Goal: Transaction & Acquisition: Book appointment/travel/reservation

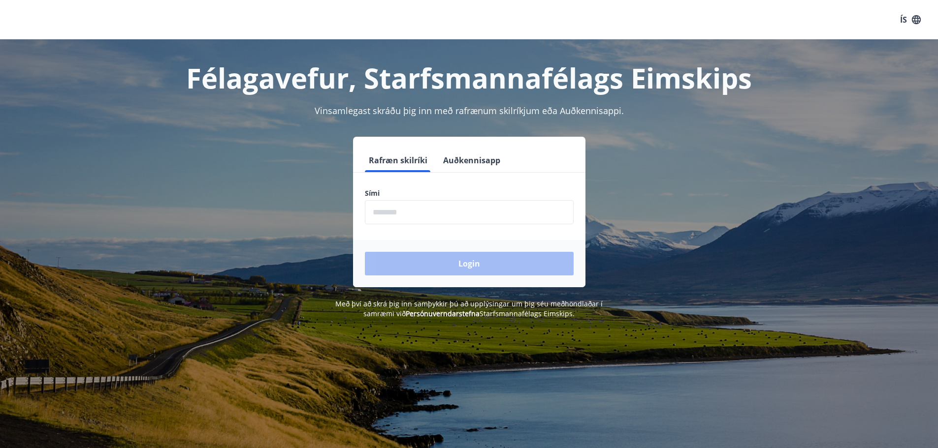
click at [461, 213] on input "phone" at bounding box center [469, 212] width 209 height 24
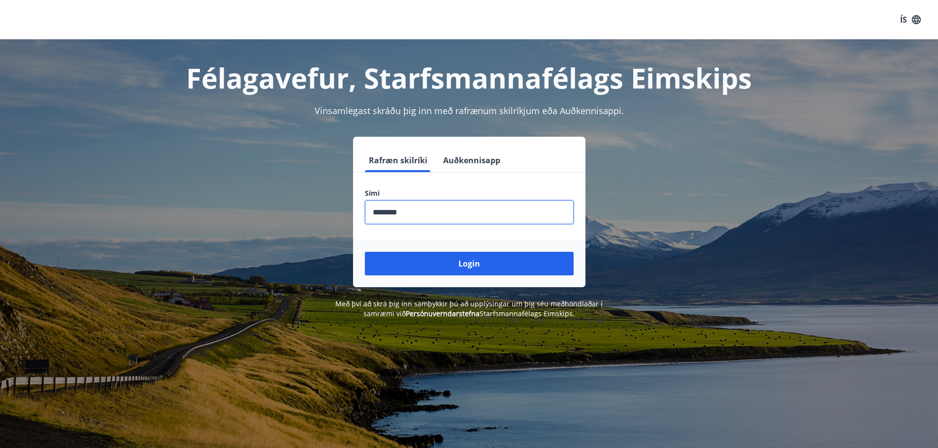
type input "********"
click at [365, 252] on button "Login" at bounding box center [469, 264] width 209 height 24
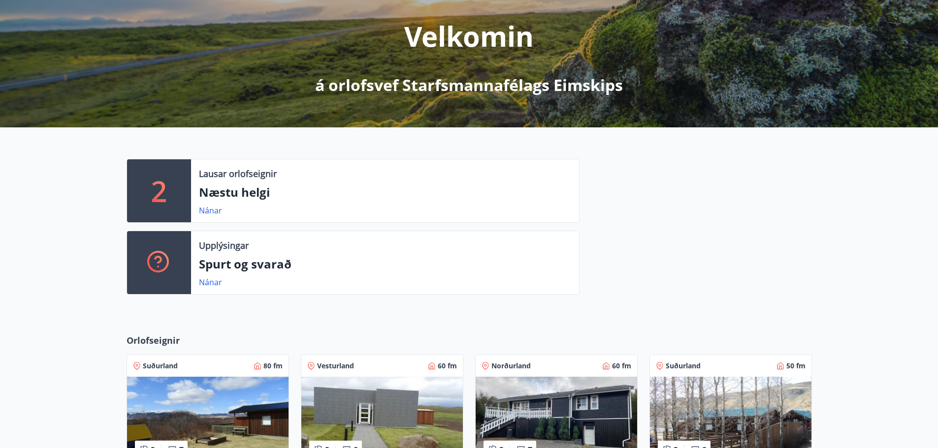
scroll to position [295, 0]
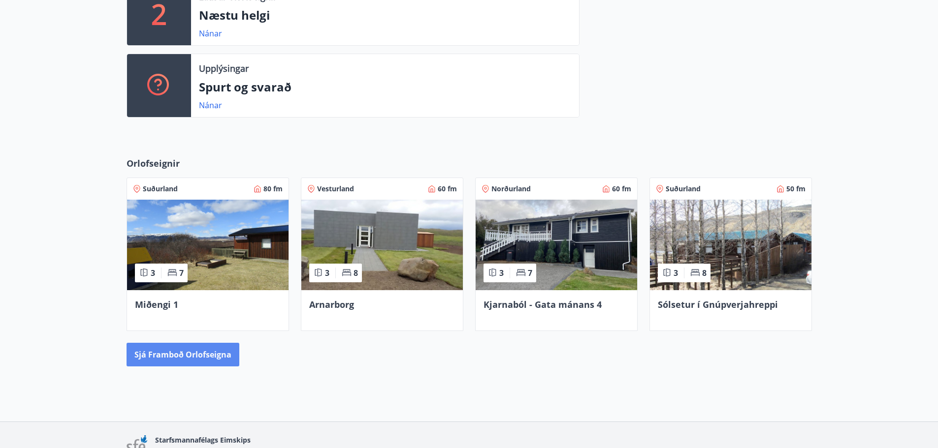
click at [189, 357] on button "Sjá framboð orlofseigna" at bounding box center [183, 355] width 113 height 24
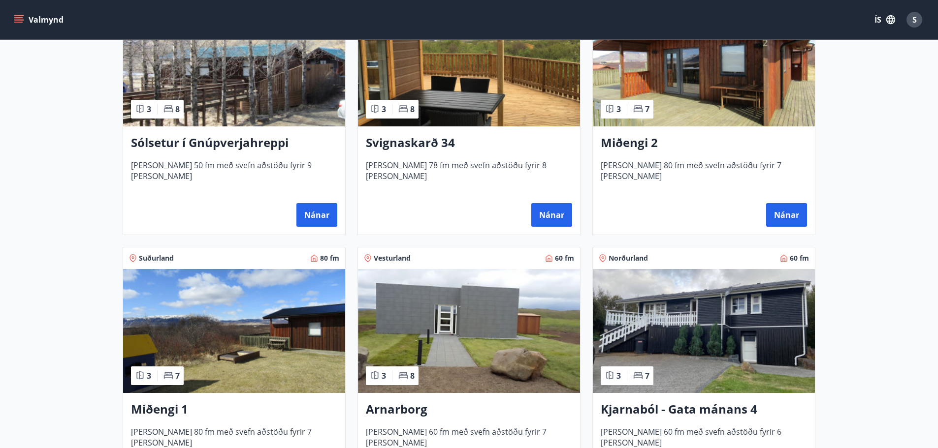
scroll to position [246, 0]
click at [255, 361] on img at bounding box center [234, 331] width 222 height 124
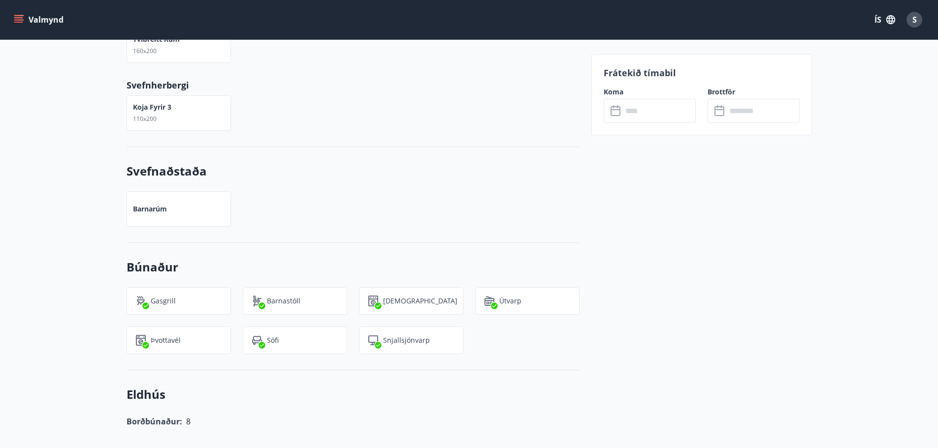
scroll to position [295, 0]
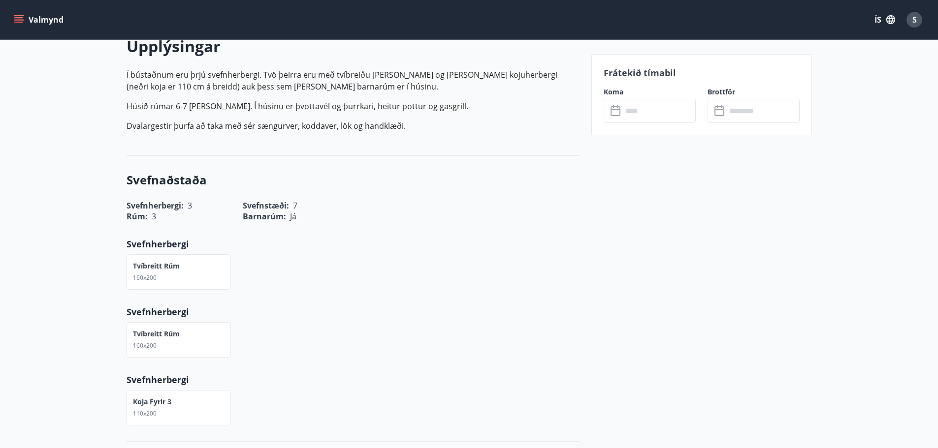
click at [663, 116] on input "text" at bounding box center [658, 111] width 73 height 24
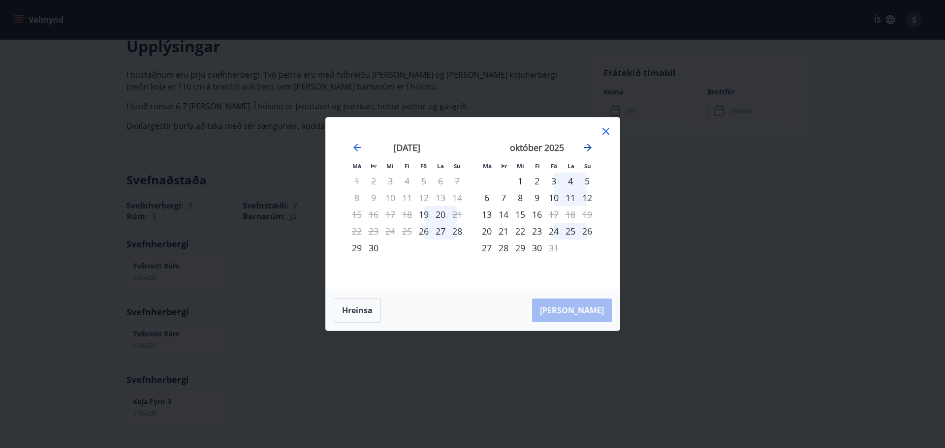
click at [586, 147] on icon "Move forward to switch to the next month." at bounding box center [588, 148] width 12 height 12
click at [486, 230] on div "22" at bounding box center [486, 231] width 17 height 17
click at [589, 229] on div "28" at bounding box center [587, 231] width 17 height 17
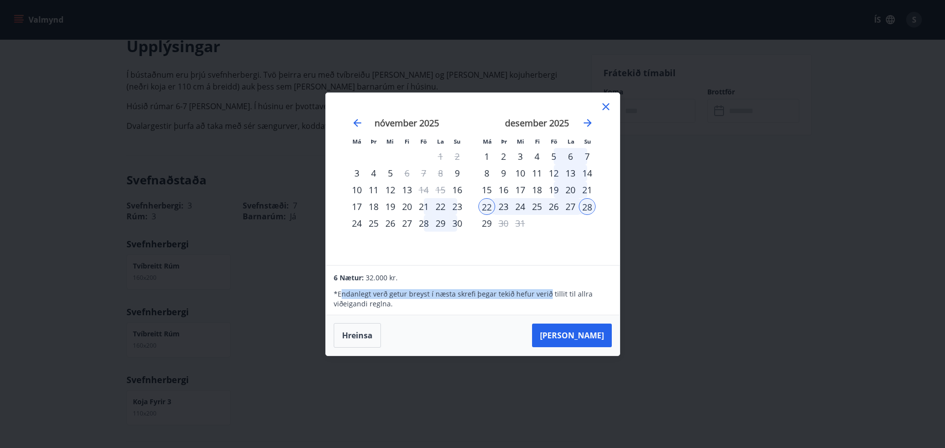
drag, startPoint x: 341, startPoint y: 295, endPoint x: 546, endPoint y: 296, distance: 205.8
click at [546, 296] on p "* Endanlegt verð getur breyst í næsta skrefi þegar tekið hefur verið tillit til…" at bounding box center [473, 299] width 278 height 20
click at [527, 290] on p "* Endanlegt verð getur breyst í næsta skrefi þegar tekið hefur verið tillit til…" at bounding box center [473, 299] width 278 height 20
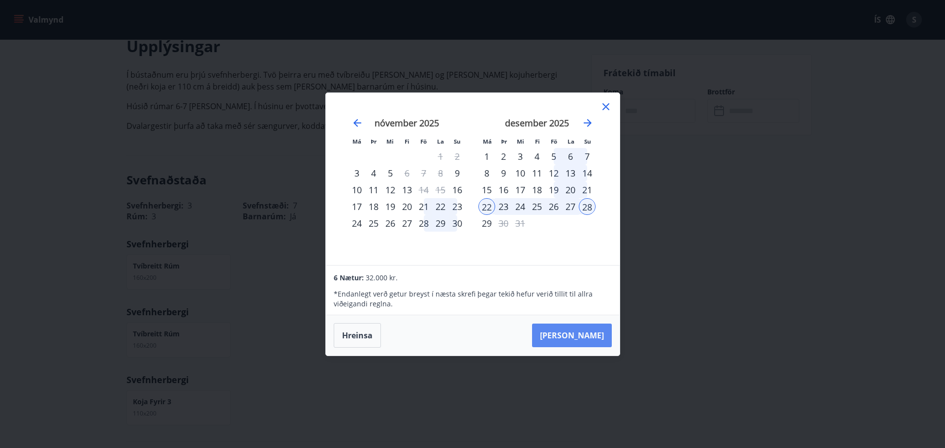
click at [588, 335] on button "Taka Frá" at bounding box center [572, 336] width 80 height 24
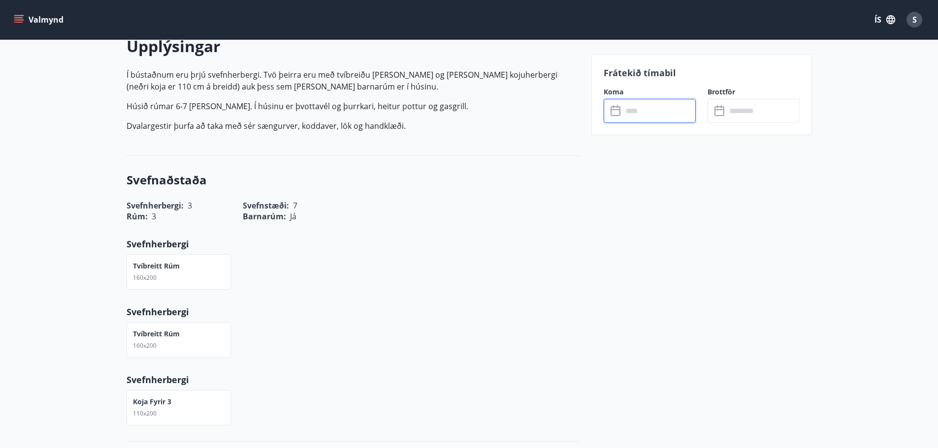
type input "******"
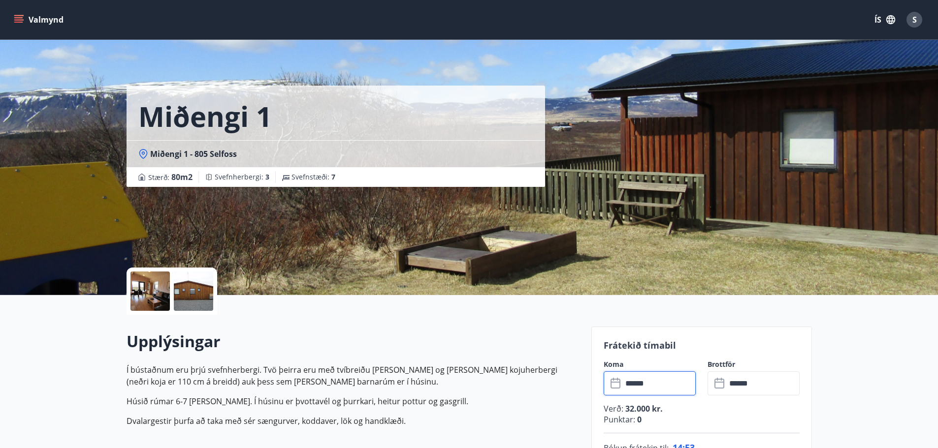
scroll to position [197, 0]
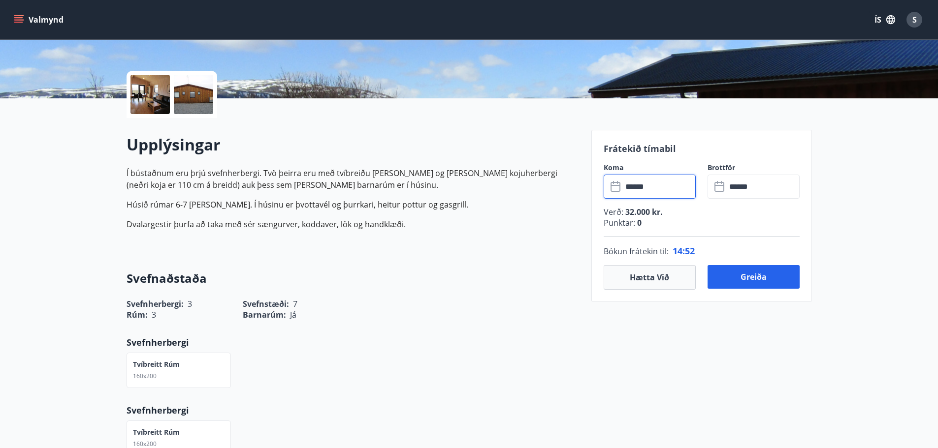
click at [157, 97] on div at bounding box center [149, 94] width 39 height 39
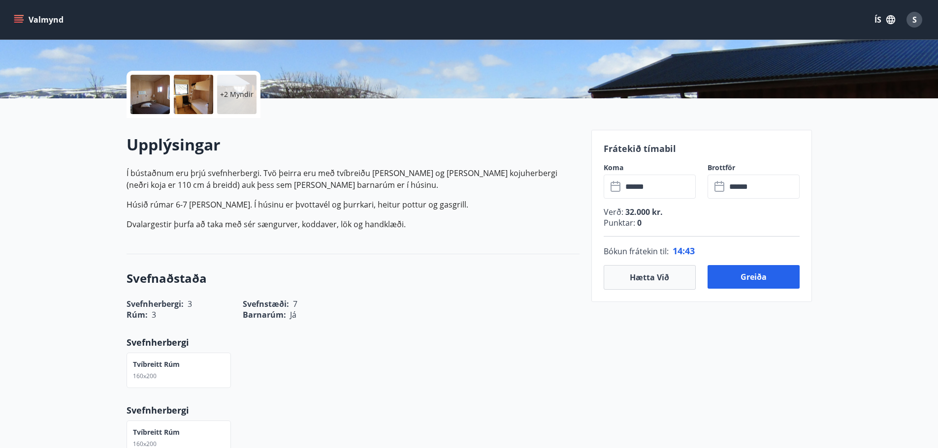
click at [538, 294] on div "Svefnherbergi : 3 Svefnstæði : 7" at bounding box center [347, 298] width 465 height 23
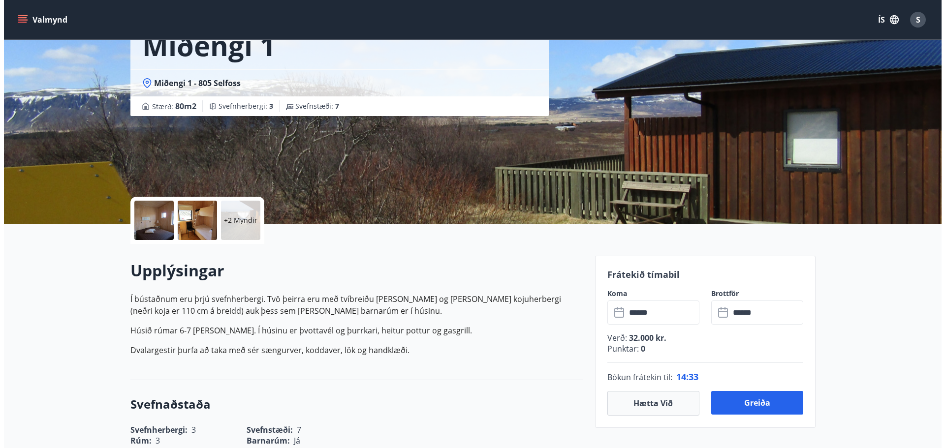
scroll to position [0, 0]
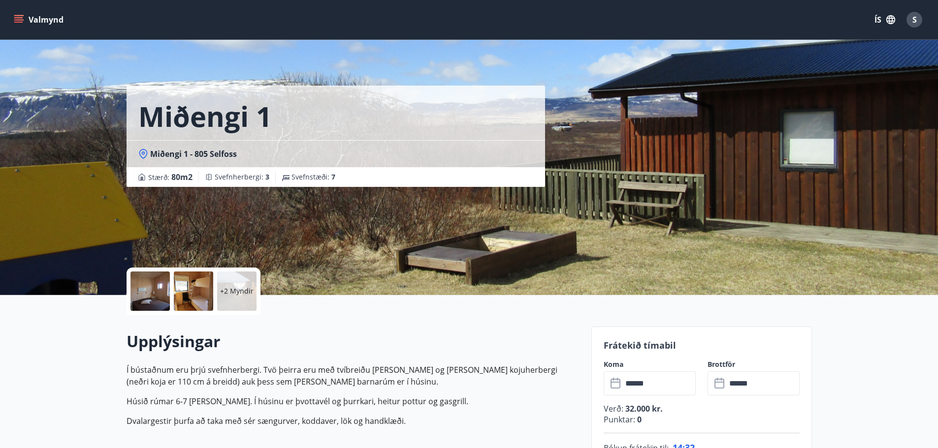
click at [145, 289] on div at bounding box center [149, 291] width 39 height 39
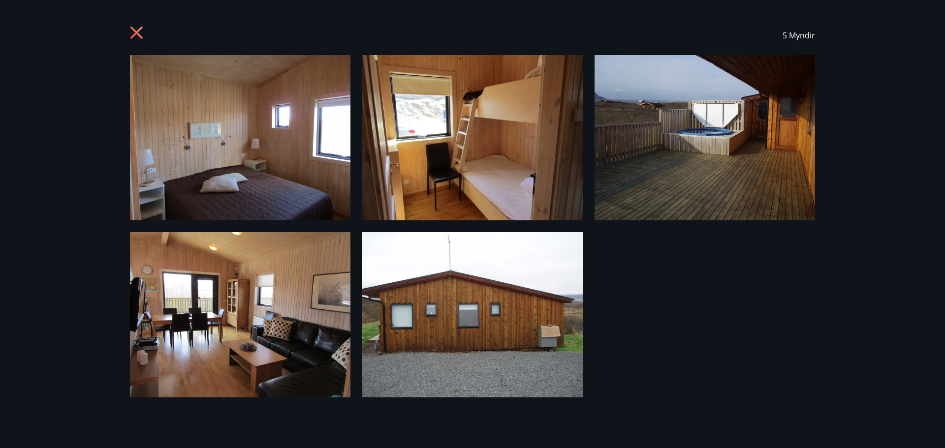
click at [192, 347] on img at bounding box center [240, 314] width 221 height 165
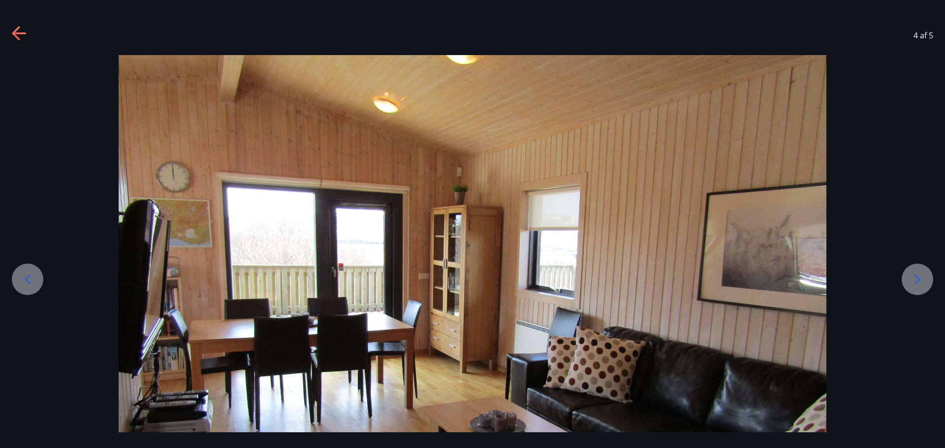
click at [24, 275] on icon at bounding box center [28, 280] width 16 height 16
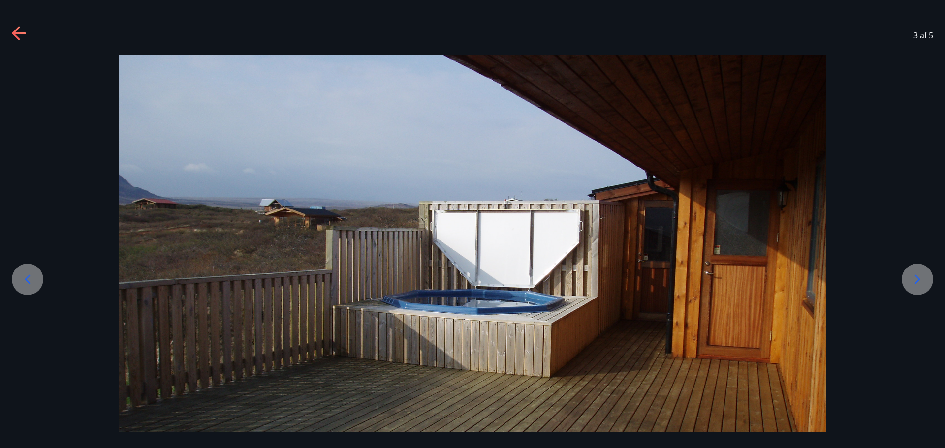
click at [26, 278] on icon at bounding box center [28, 280] width 16 height 16
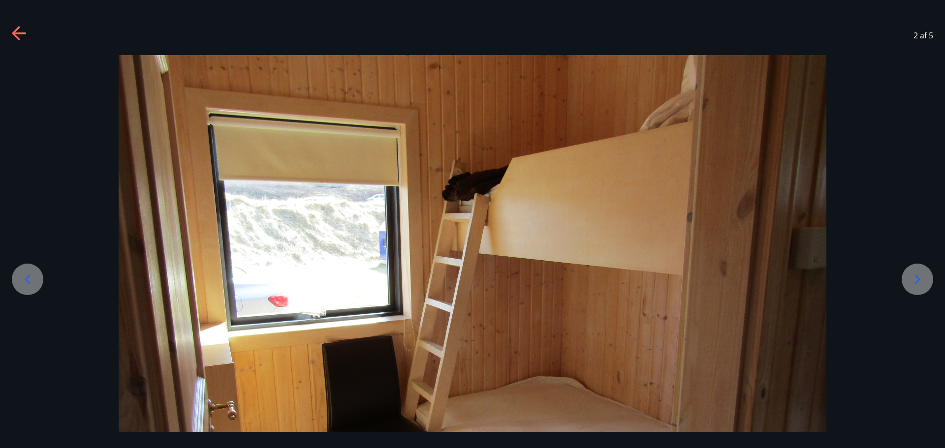
click at [26, 278] on icon at bounding box center [28, 280] width 16 height 16
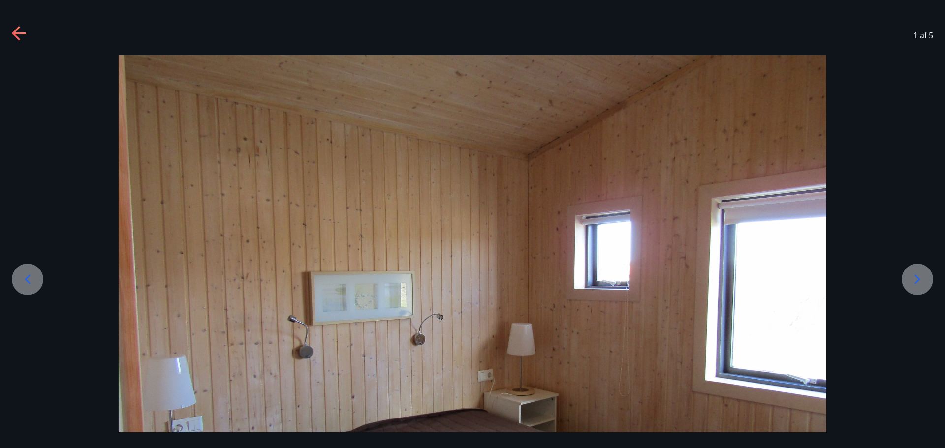
click at [29, 278] on icon at bounding box center [28, 280] width 16 height 16
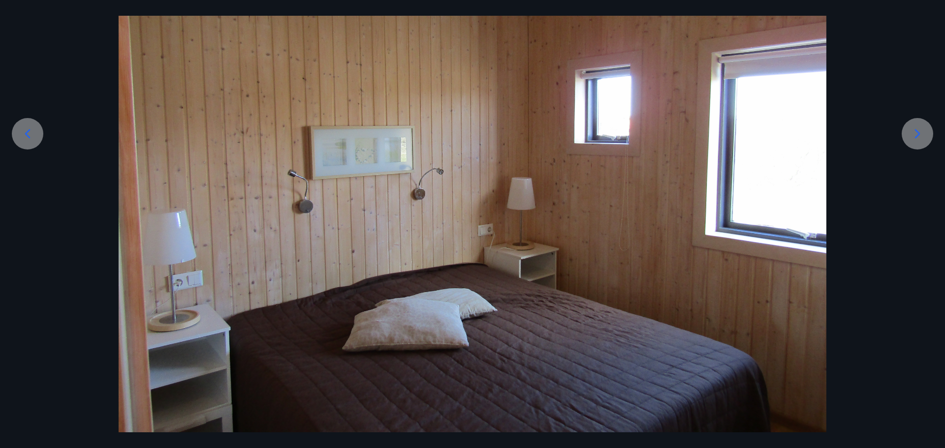
scroll to position [148, 0]
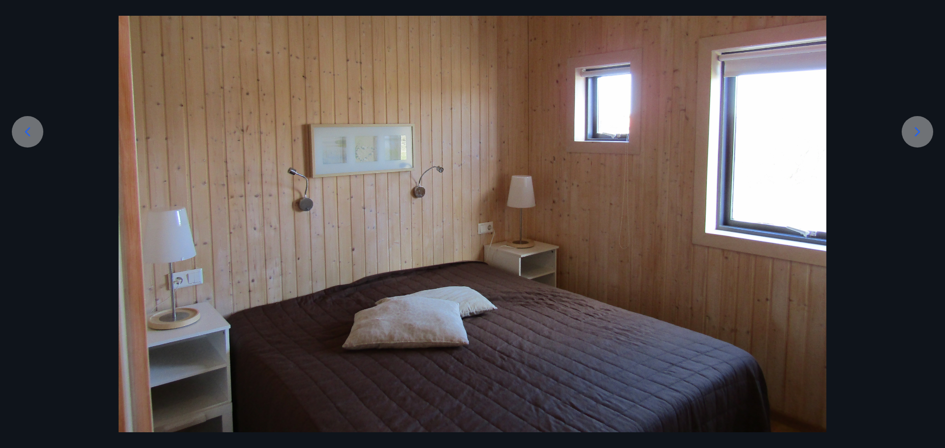
click at [27, 130] on icon at bounding box center [27, 131] width 5 height 9
click at [924, 133] on icon at bounding box center [918, 132] width 16 height 16
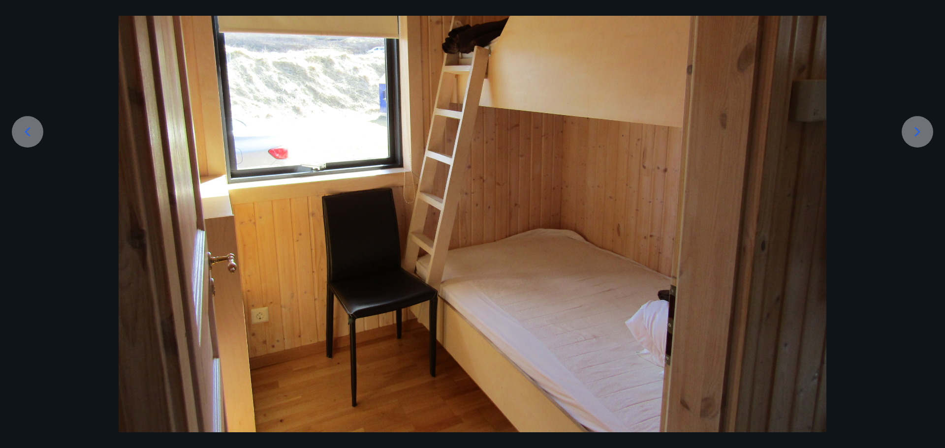
click at [918, 133] on icon at bounding box center [917, 131] width 5 height 9
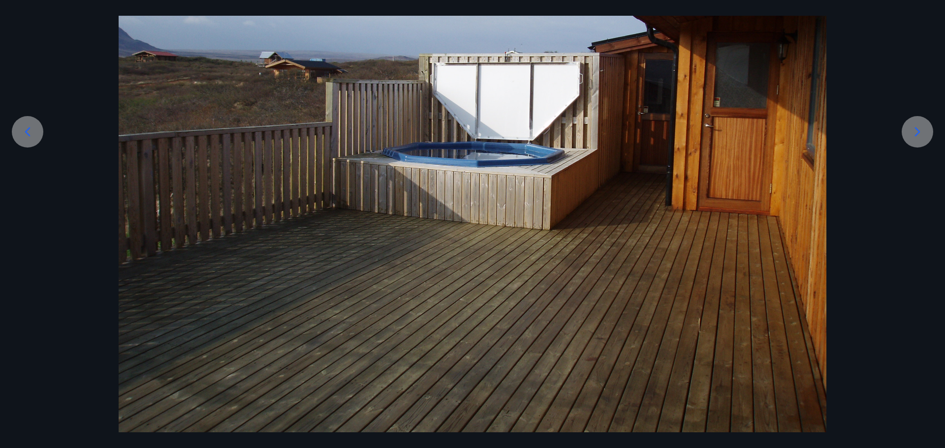
click at [917, 133] on icon at bounding box center [918, 132] width 16 height 16
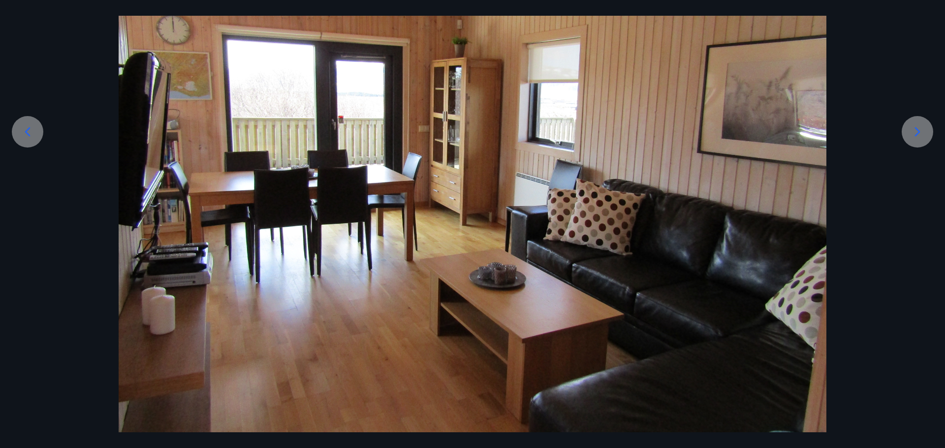
click at [917, 133] on icon at bounding box center [918, 132] width 16 height 16
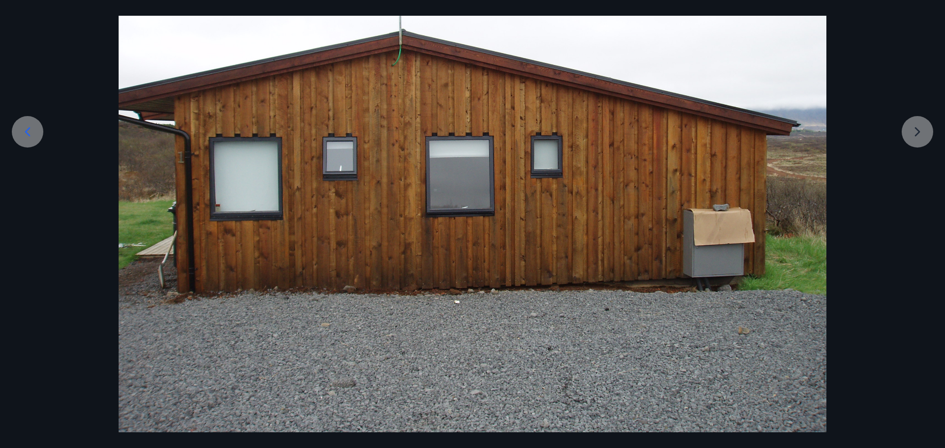
click at [917, 133] on div at bounding box center [472, 172] width 945 height 531
click at [919, 132] on div at bounding box center [472, 172] width 945 height 531
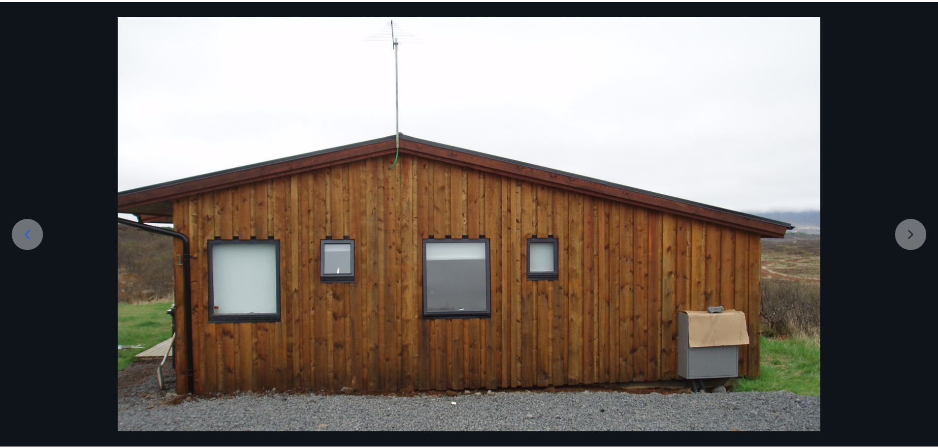
scroll to position [0, 0]
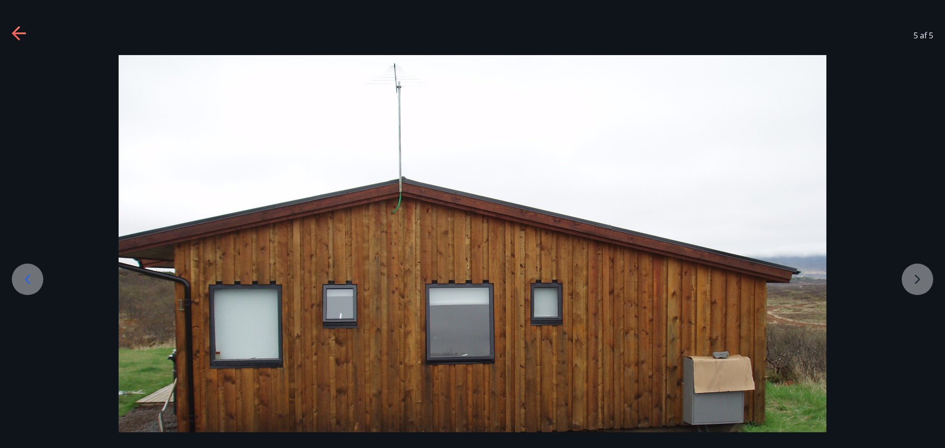
click at [20, 33] on icon at bounding box center [19, 33] width 14 height 2
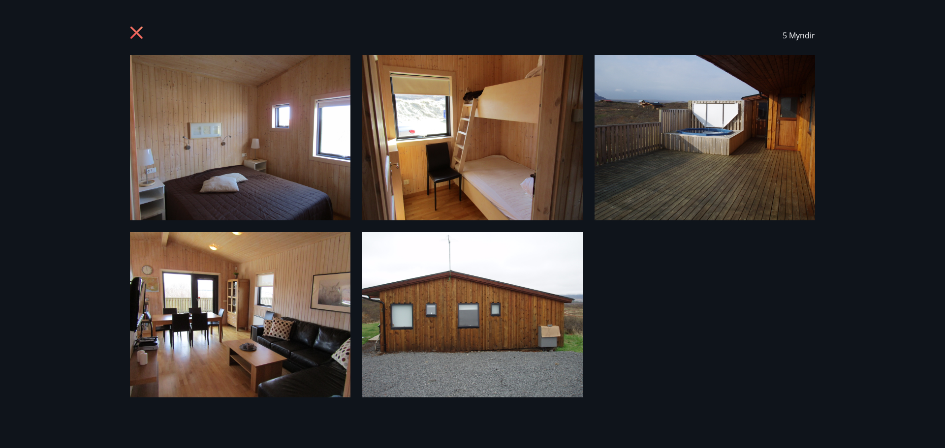
click at [136, 32] on icon at bounding box center [136, 33] width 12 height 12
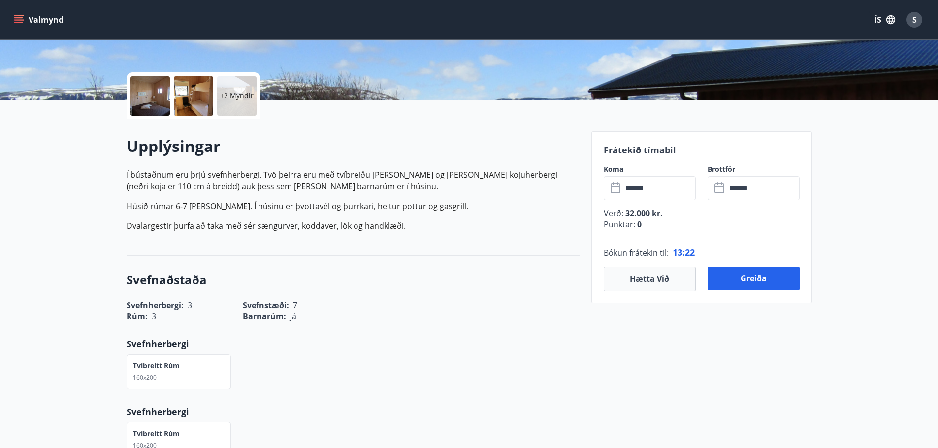
scroll to position [197, 0]
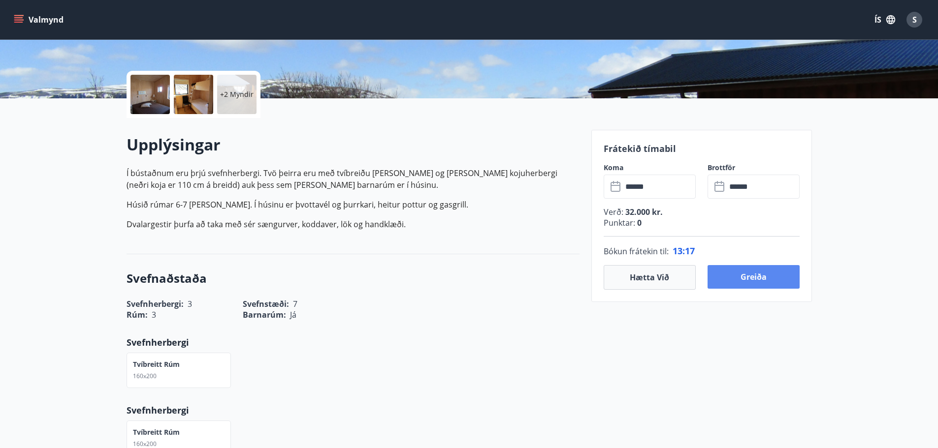
click at [753, 276] on button "Greiða" at bounding box center [753, 277] width 92 height 24
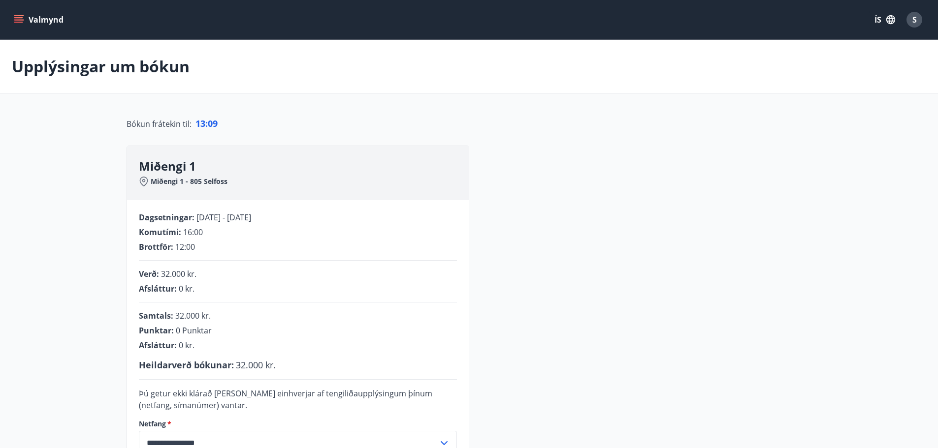
drag, startPoint x: 283, startPoint y: 217, endPoint x: 87, endPoint y: 219, distance: 195.9
click at [89, 219] on main "**********" at bounding box center [469, 292] width 938 height 504
click at [86, 219] on main "**********" at bounding box center [469, 292] width 938 height 504
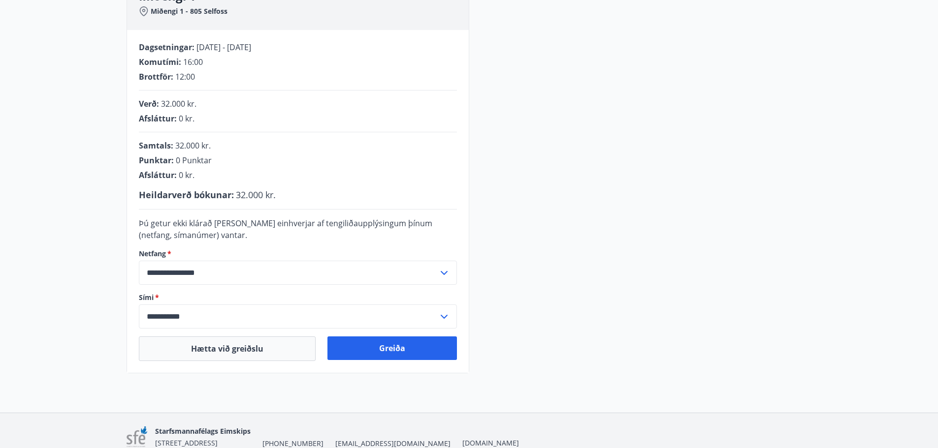
scroll to position [197, 0]
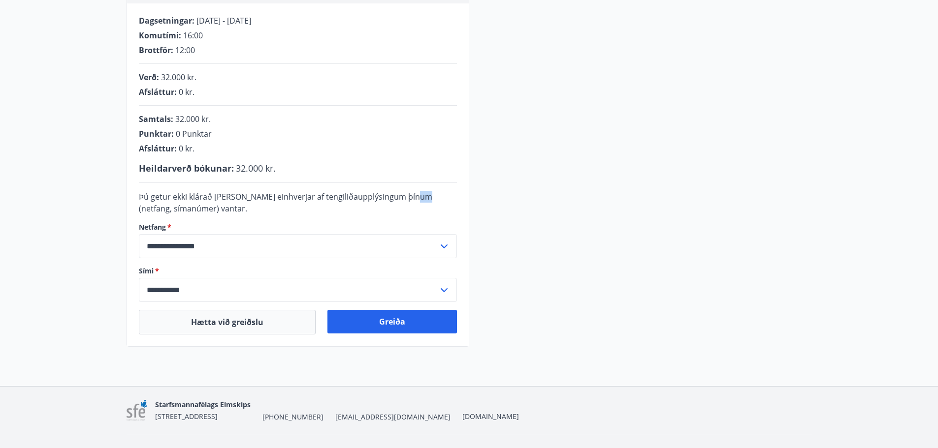
drag, startPoint x: 414, startPoint y: 197, endPoint x: 444, endPoint y: 197, distance: 30.5
click at [432, 197] on span "Þú getur ekki klárað kaupin ef einhverjar af tengiliðaupplýsingum þínum (netfan…" at bounding box center [285, 202] width 293 height 23
click at [230, 217] on form "**********" at bounding box center [298, 246] width 318 height 111
click at [393, 320] on button "Greiða" at bounding box center [391, 322] width 129 height 24
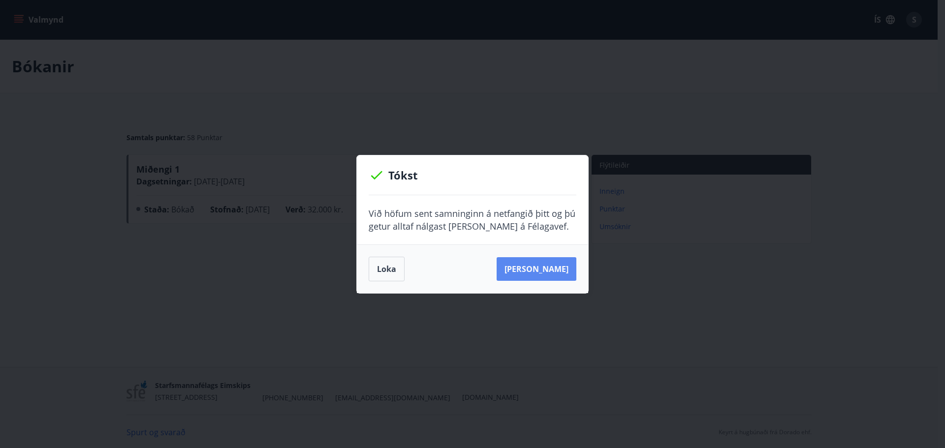
click at [542, 269] on button "Sjá samning" at bounding box center [537, 269] width 80 height 24
click at [377, 267] on button "Loka" at bounding box center [387, 269] width 36 height 25
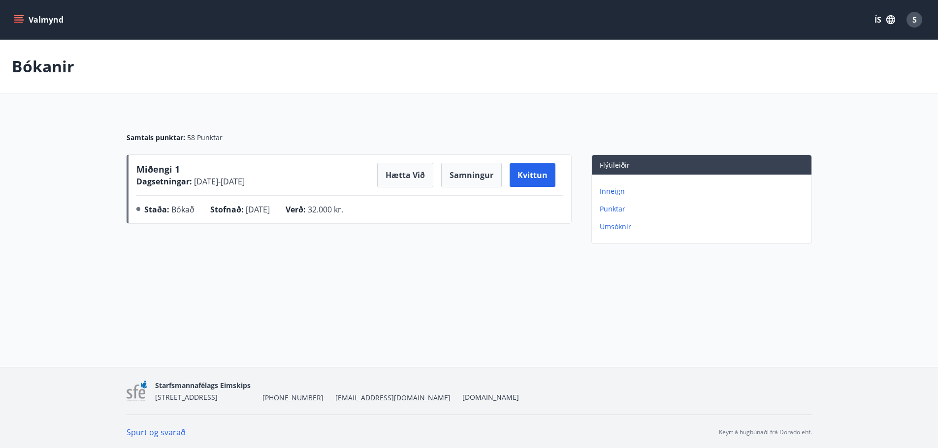
click at [400, 260] on div "Bókanir Samtals punktar : 58 Punktar Miðengi 1 Dagsetningar : 22.12.2025 - 28.1…" at bounding box center [469, 164] width 938 height 248
